Goal: Task Accomplishment & Management: Use online tool/utility

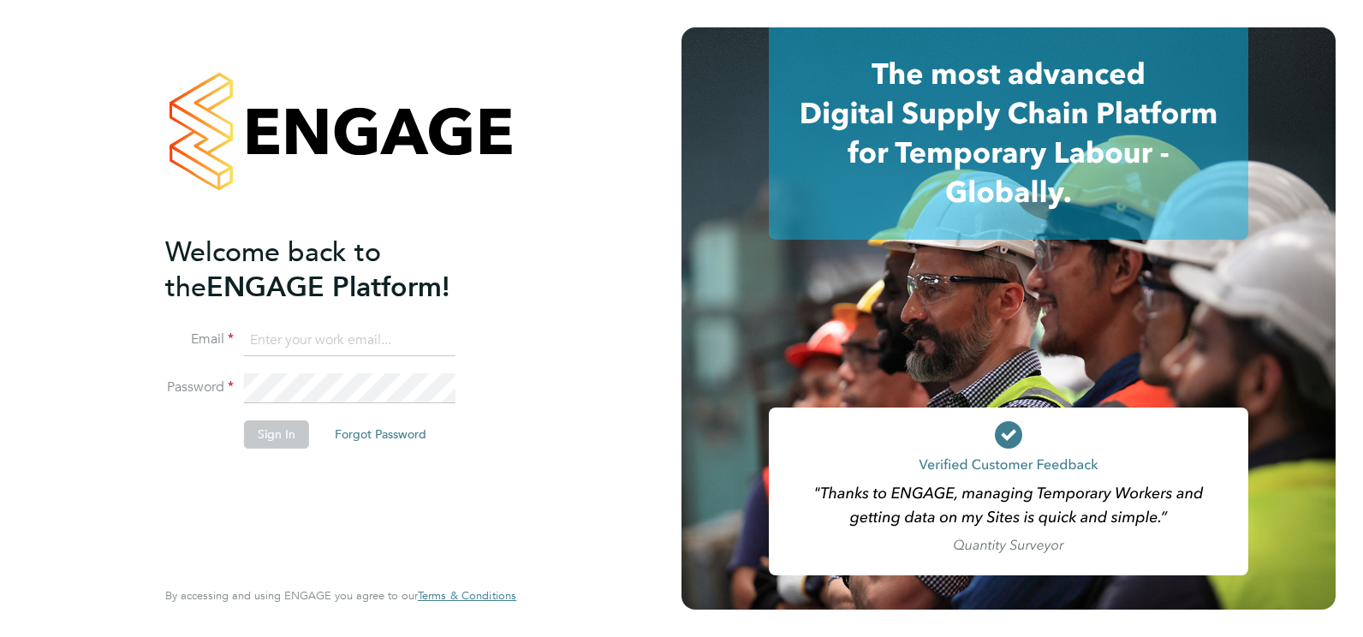
type input "ian.goodman@vistry.co.uk"
click at [280, 433] on button "Sign In" at bounding box center [276, 433] width 65 height 27
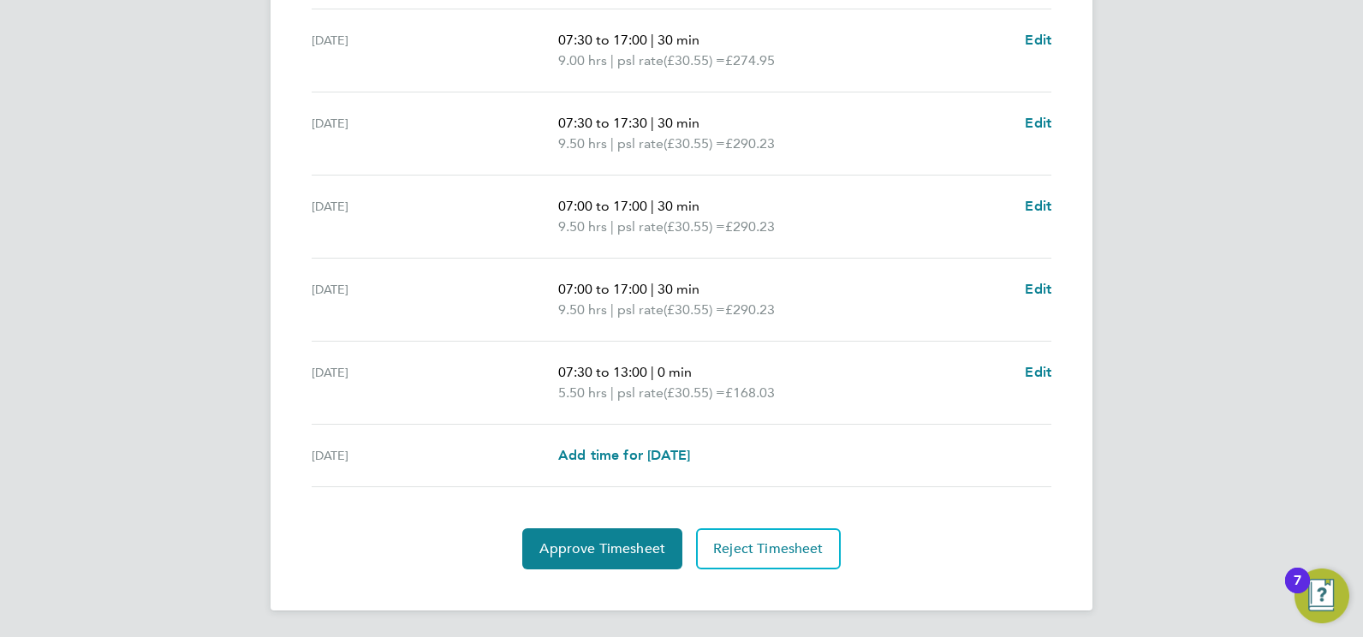
scroll to position [634, 0]
click at [601, 550] on span "Approve Timesheet" at bounding box center [602, 547] width 126 height 17
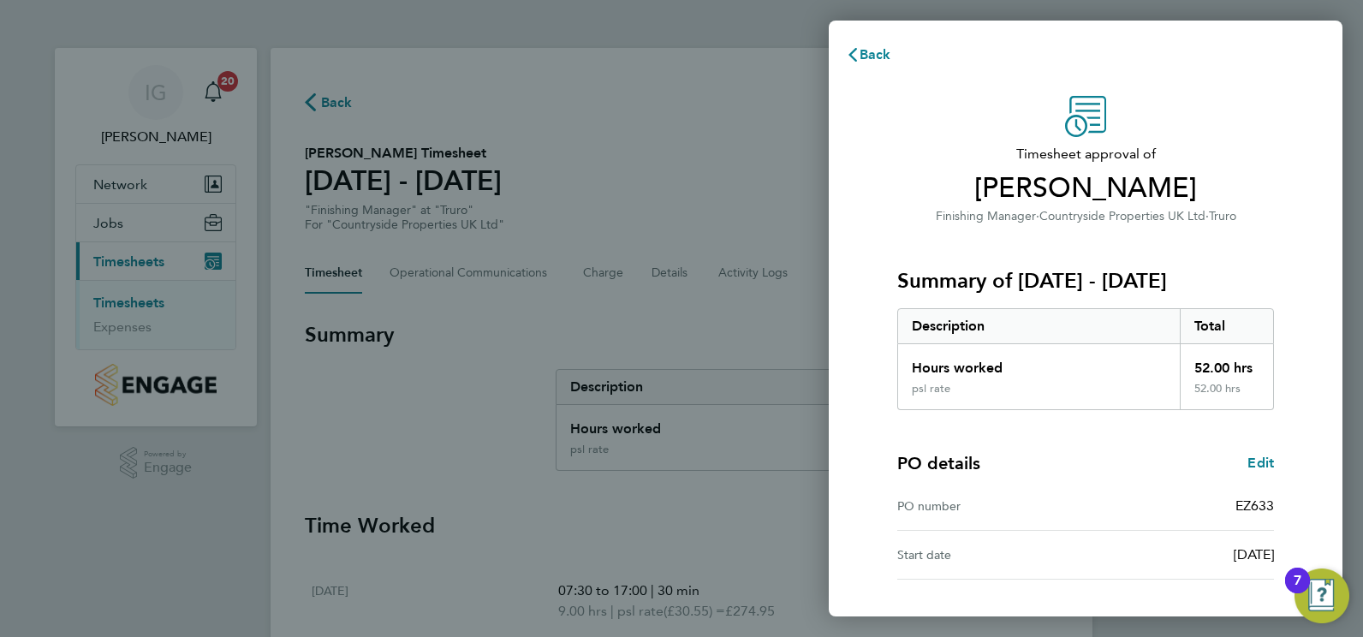
scroll to position [86, 0]
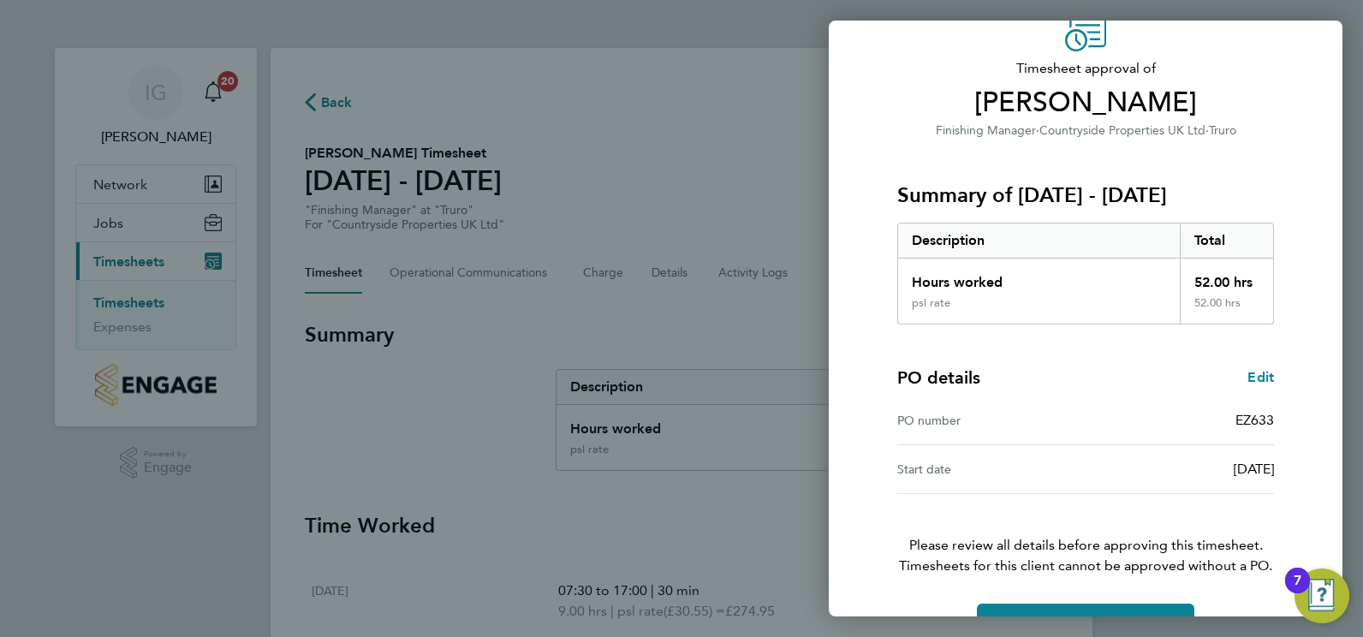
click at [751, 139] on div "Back Timesheet approval of [PERSON_NAME] Finishing Manager · Countryside Proper…" at bounding box center [681, 318] width 1363 height 637
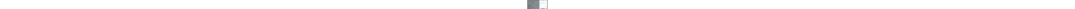
scroll to position [134, 0]
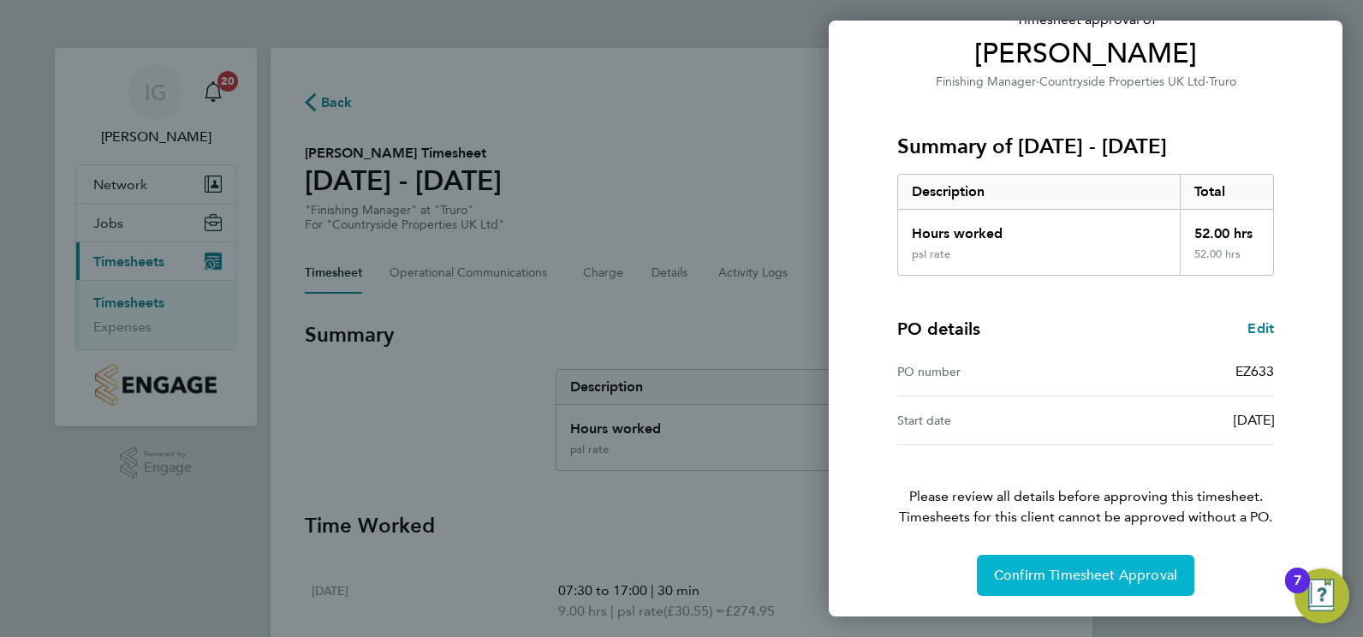
click at [1122, 570] on span "Confirm Timesheet Approval" at bounding box center [1085, 575] width 183 height 17
